Goal: Information Seeking & Learning: Compare options

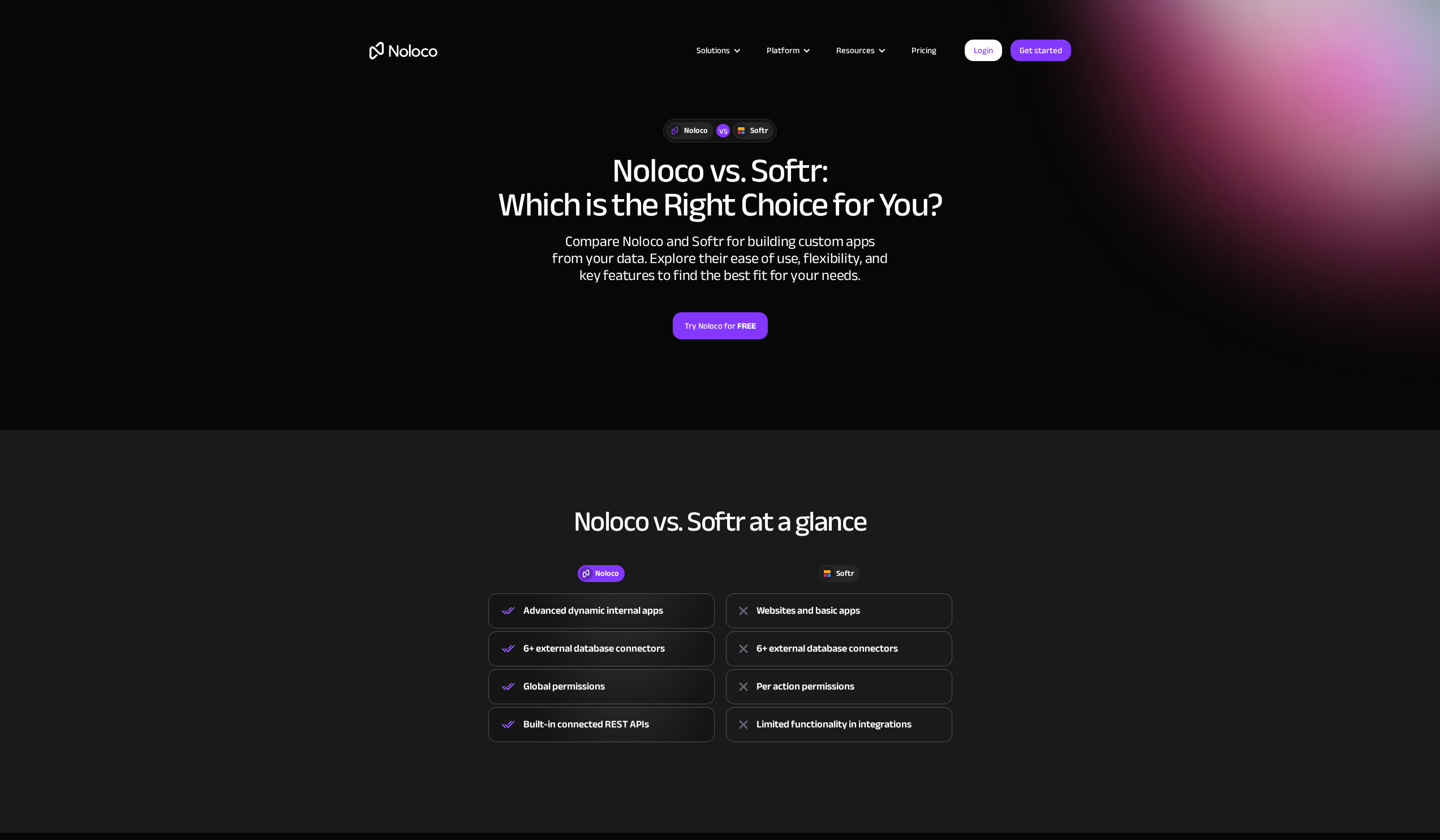
click at [931, 49] on link "Pricing" at bounding box center [924, 50] width 53 height 15
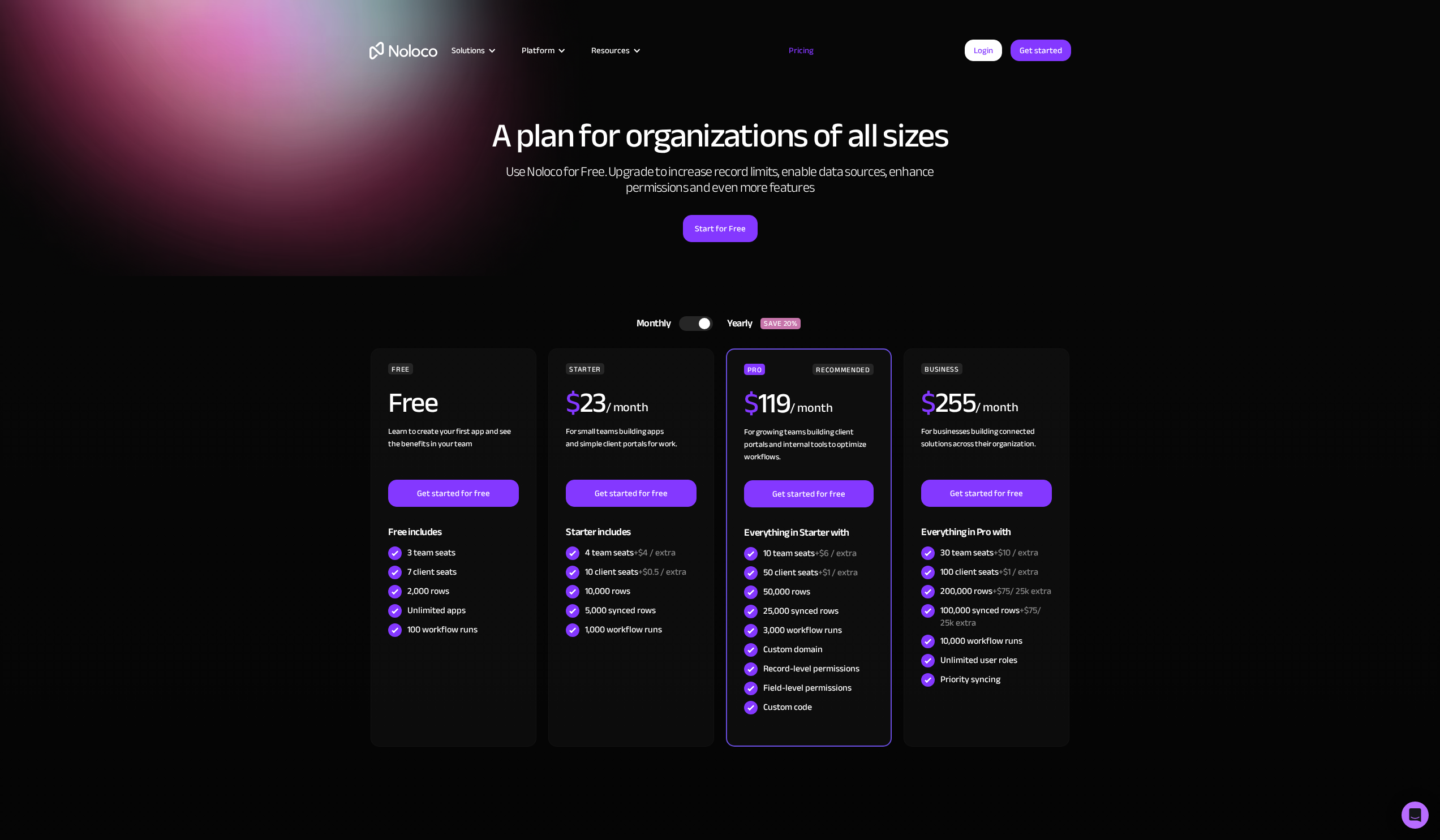
click at [686, 323] on div at bounding box center [696, 324] width 34 height 15
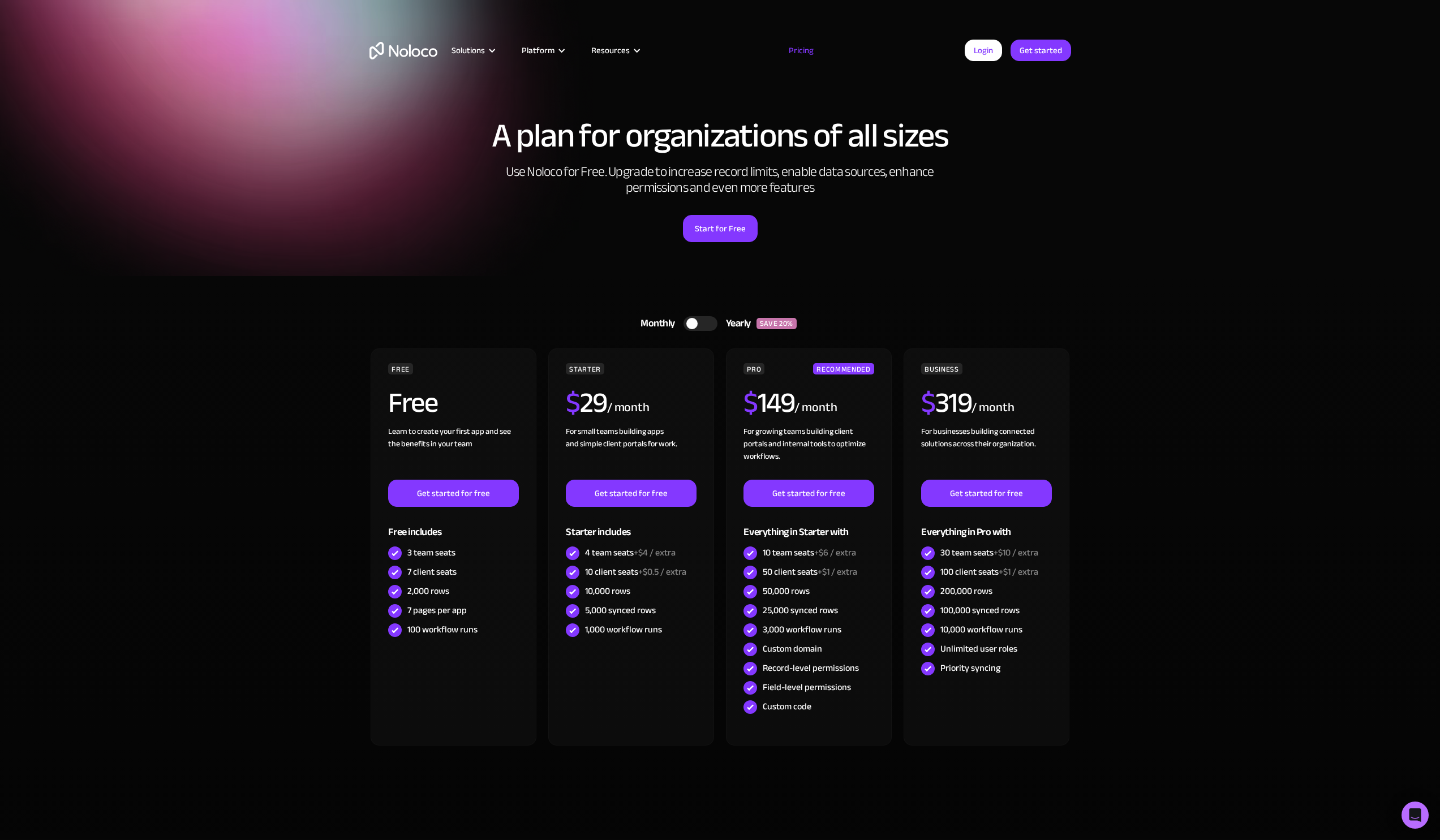
click at [703, 324] on div at bounding box center [700, 324] width 34 height 15
